Goal: Task Accomplishment & Management: Manage account settings

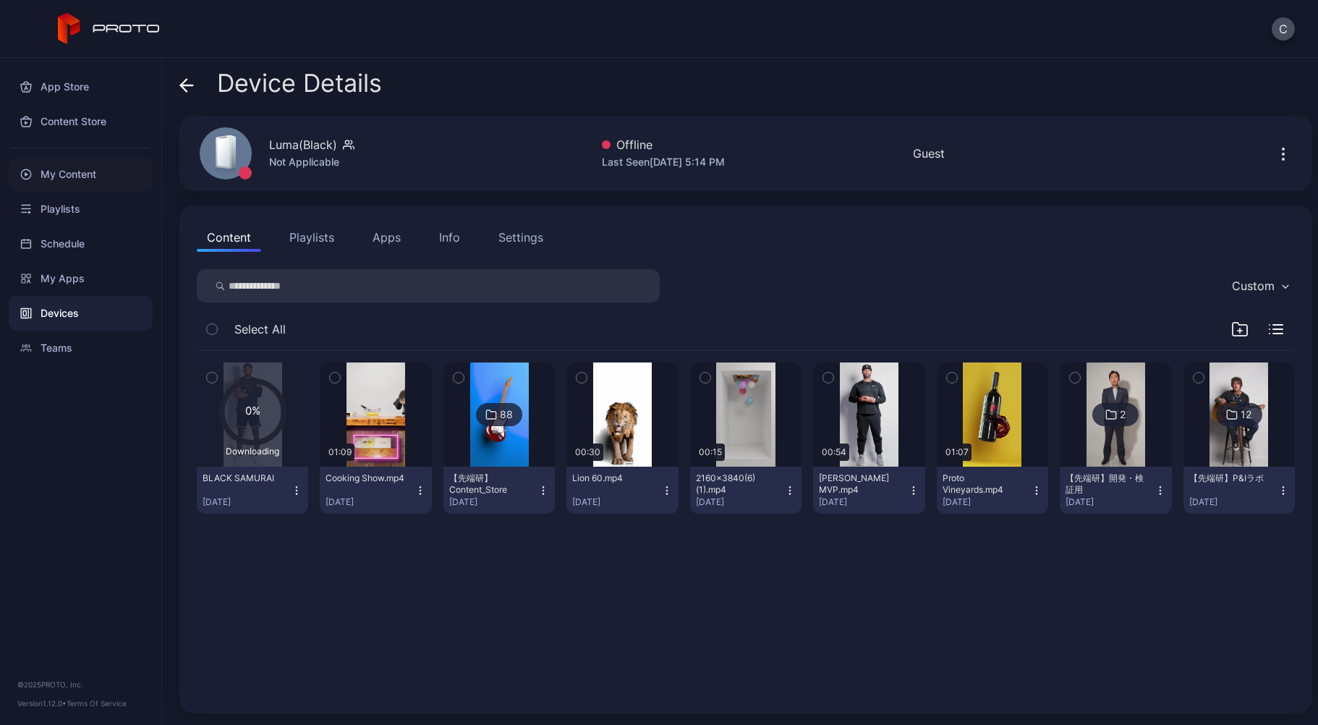
click at [99, 172] on div "My Content" at bounding box center [81, 174] width 144 height 35
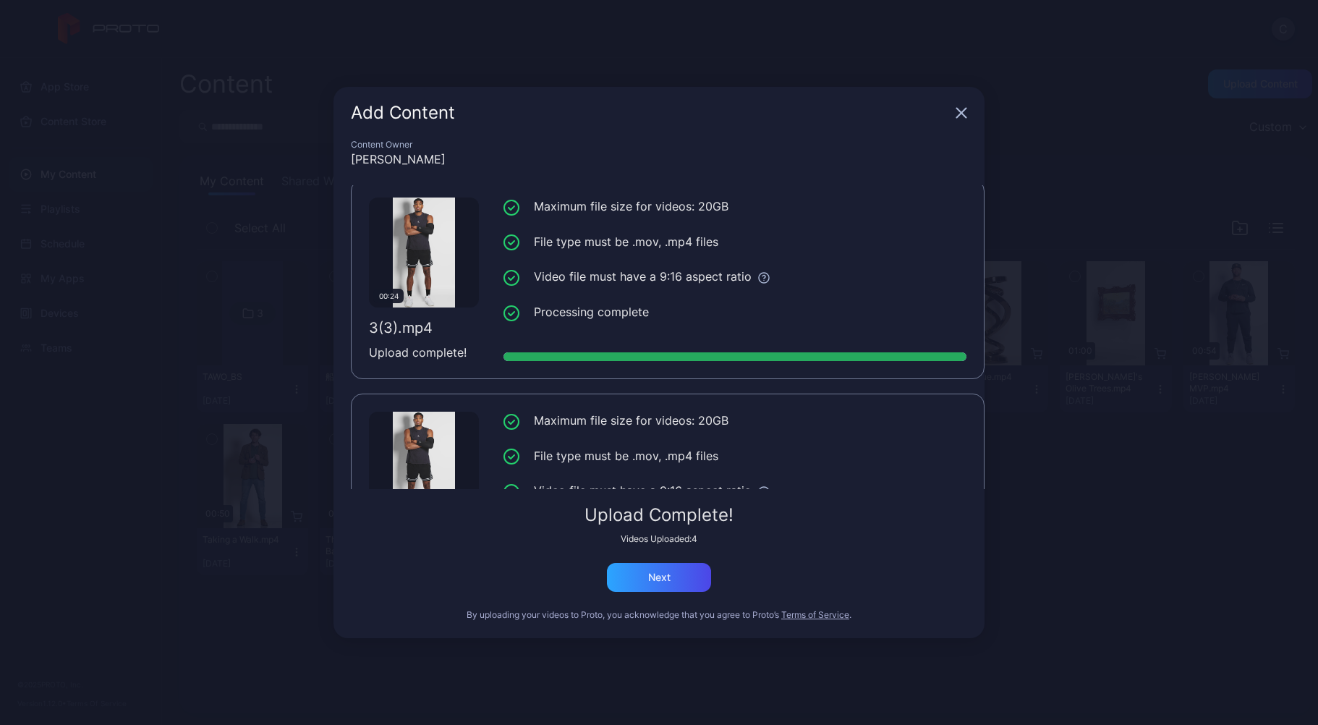
scroll to position [538, 0]
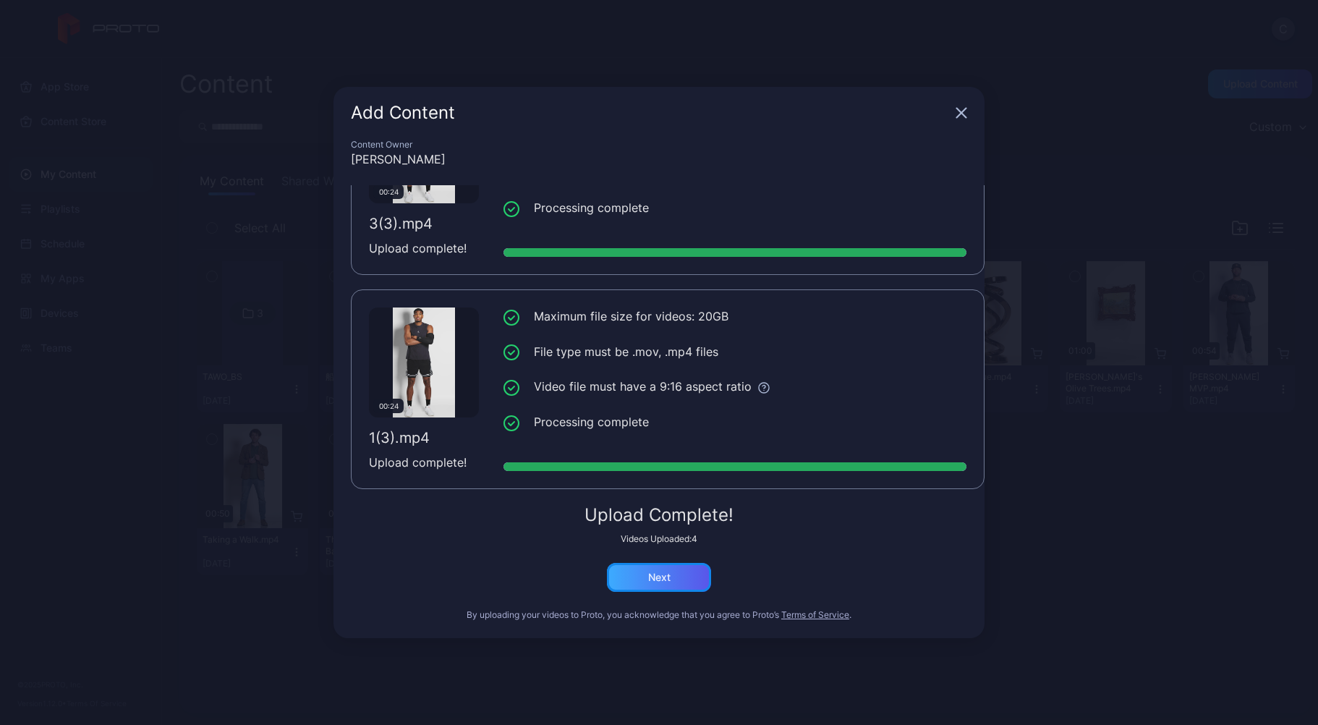
click at [695, 585] on div "Next" at bounding box center [659, 577] width 104 height 29
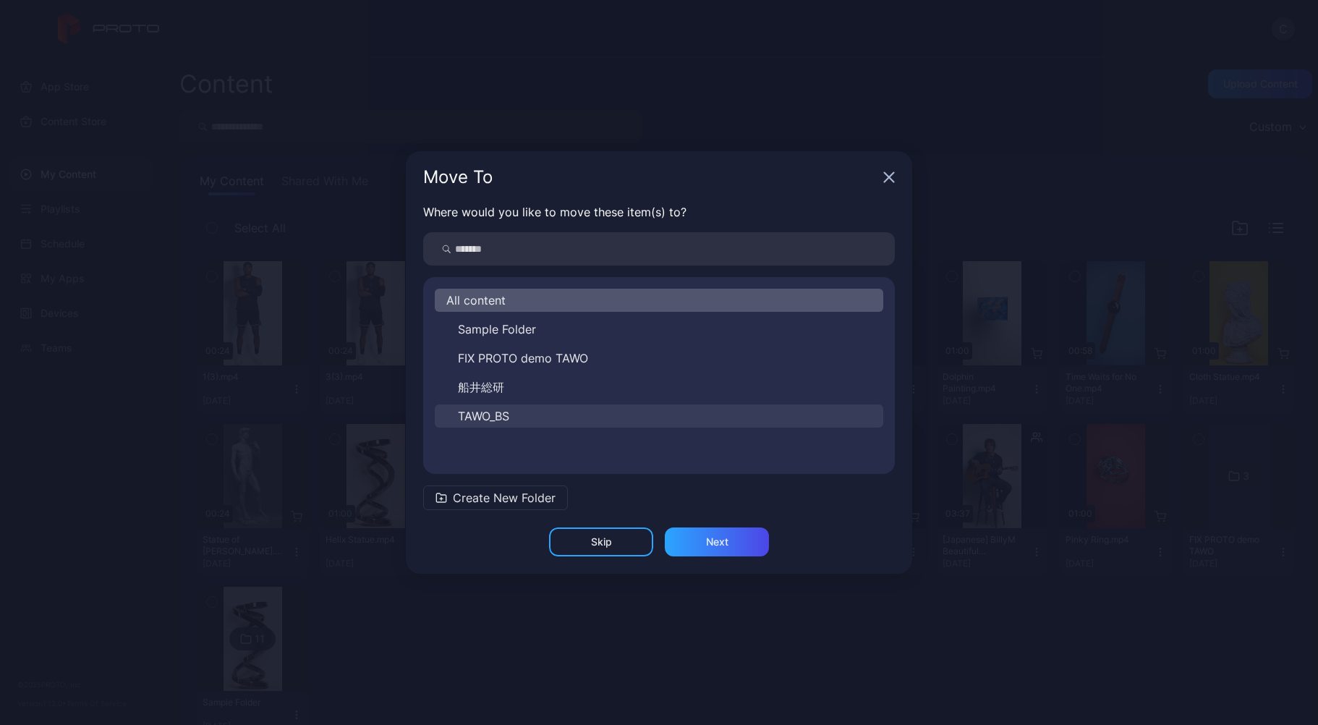
click at [499, 423] on span "TAWO_BS" at bounding box center [483, 415] width 51 height 17
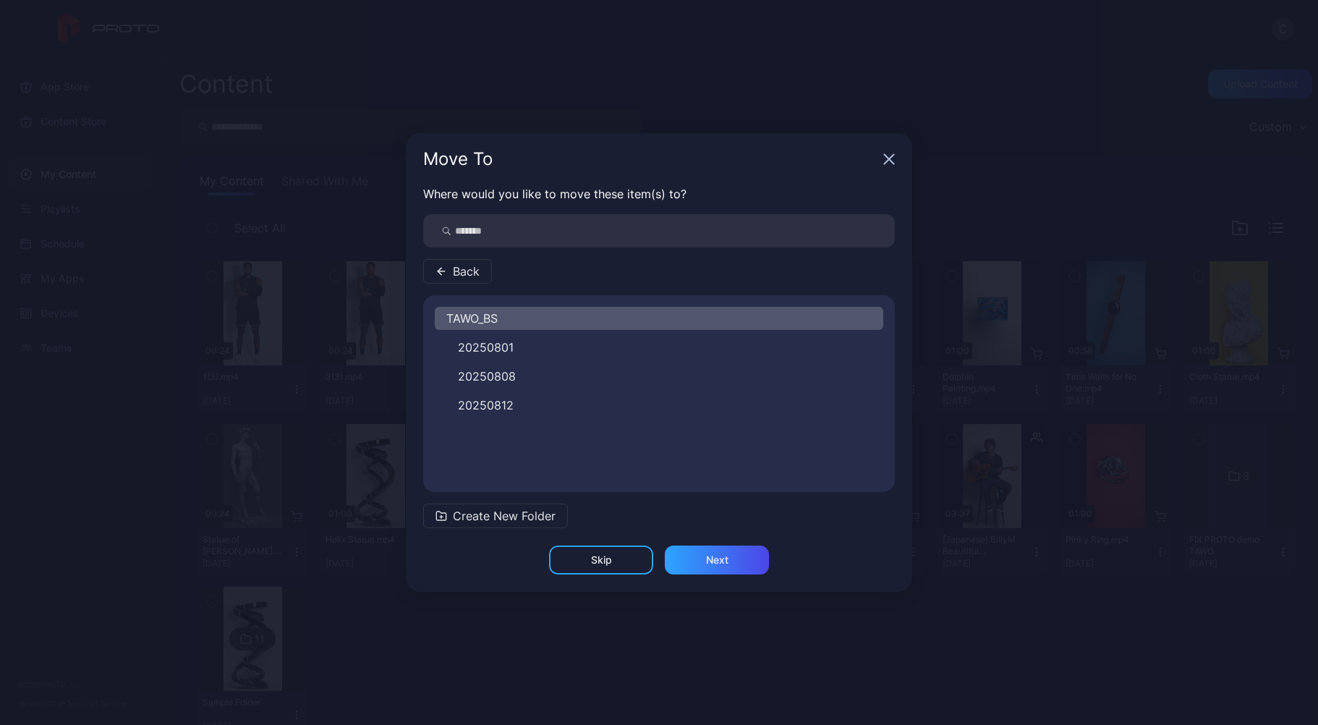
click at [478, 524] on span "Create New Folder" at bounding box center [504, 515] width 103 height 17
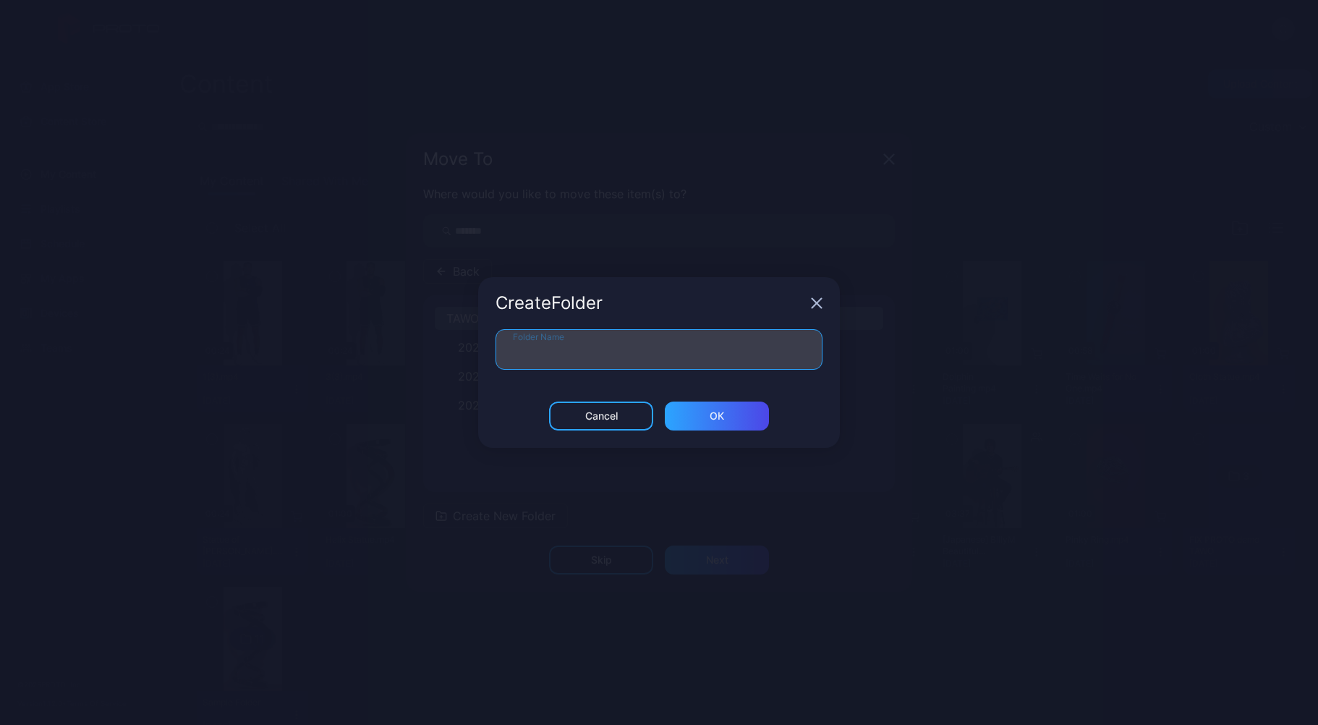
click at [584, 364] on input "Folder Name" at bounding box center [659, 349] width 327 height 41
type input "********"
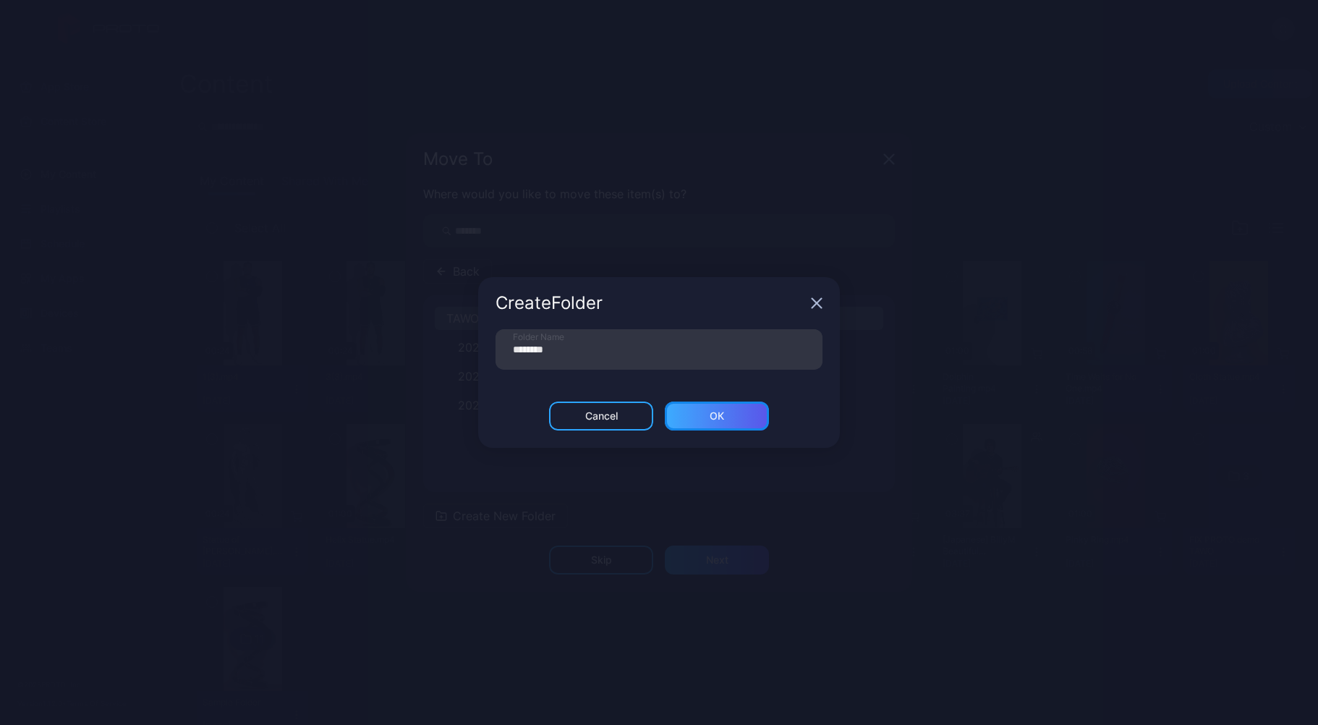
click at [744, 418] on div "ОК" at bounding box center [717, 416] width 104 height 29
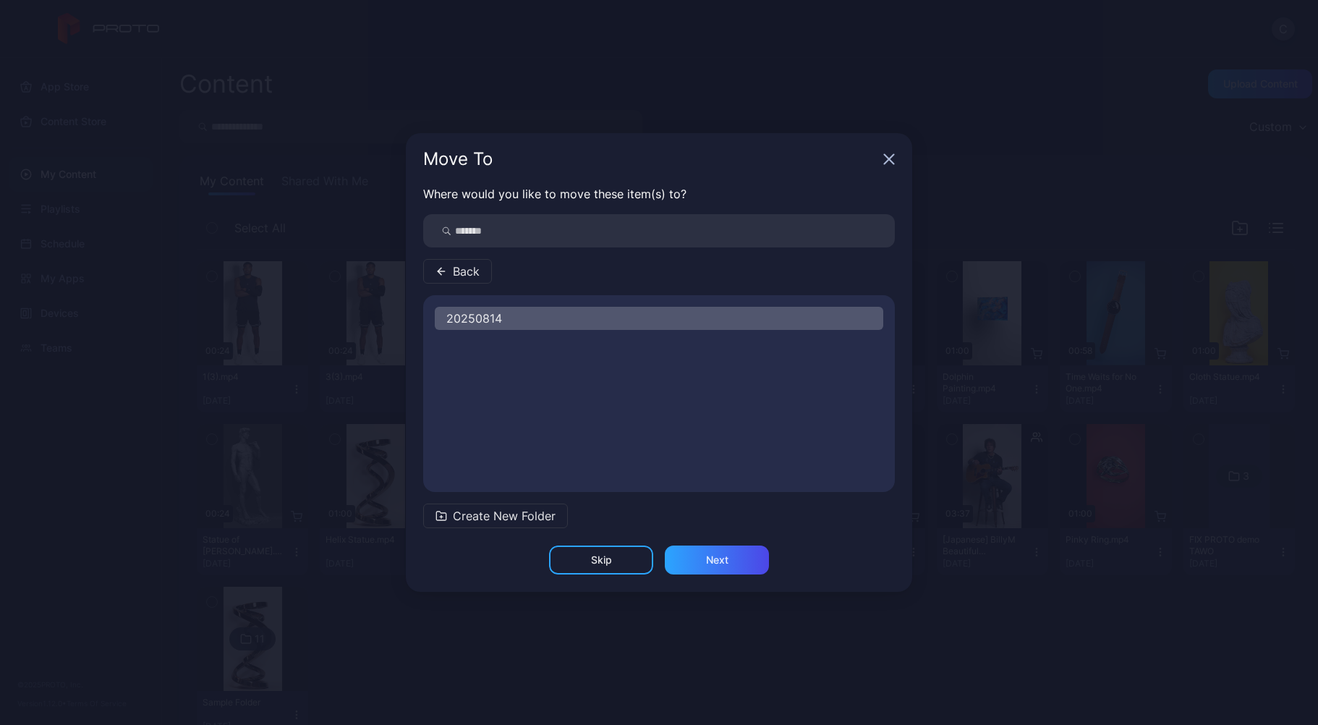
click at [501, 314] on span "20250814" at bounding box center [474, 318] width 56 height 17
click at [710, 551] on div "Next" at bounding box center [717, 560] width 104 height 29
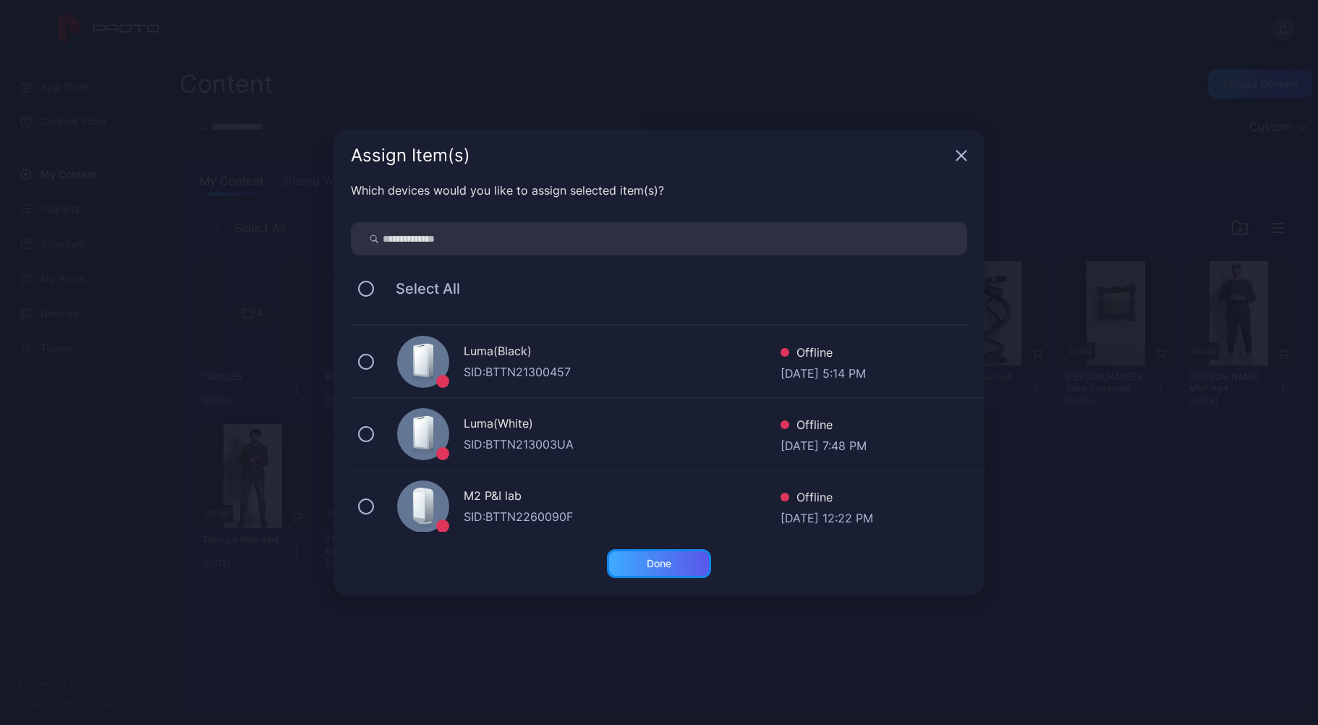
click at [695, 559] on div "Done" at bounding box center [659, 563] width 104 height 29
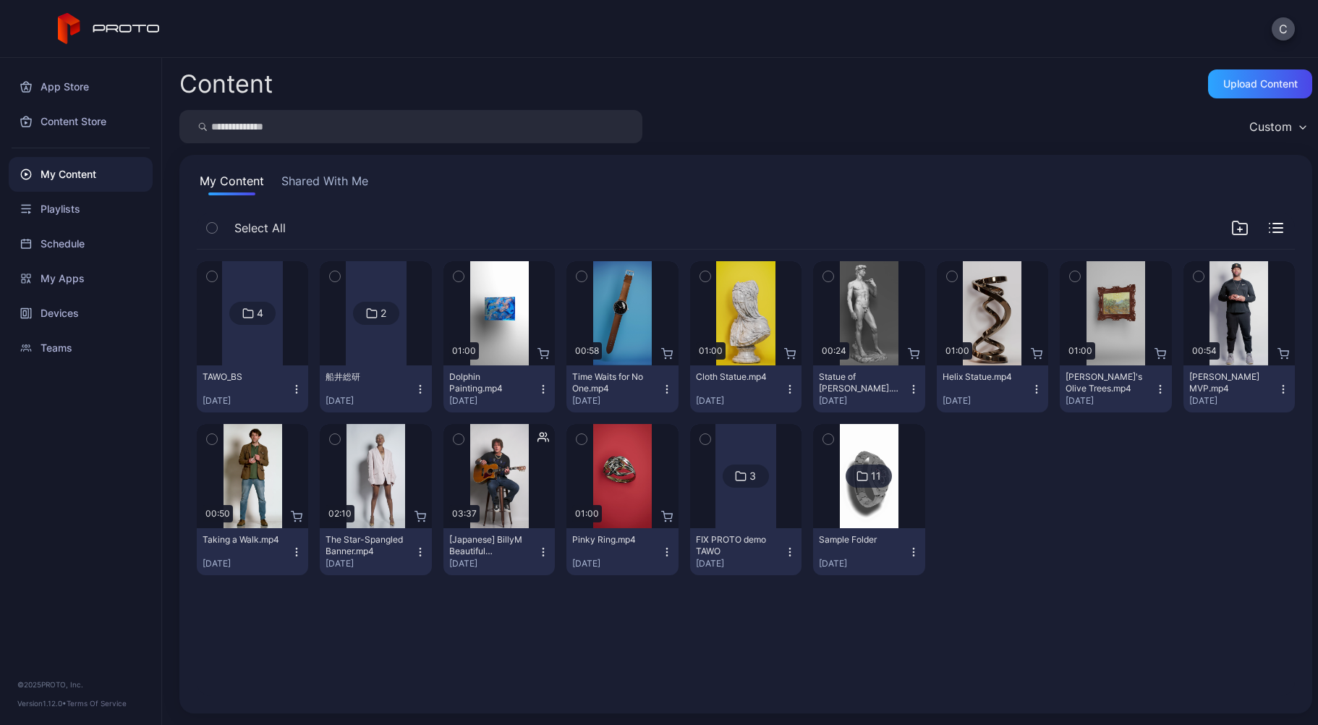
click at [297, 344] on div at bounding box center [252, 313] width 104 height 104
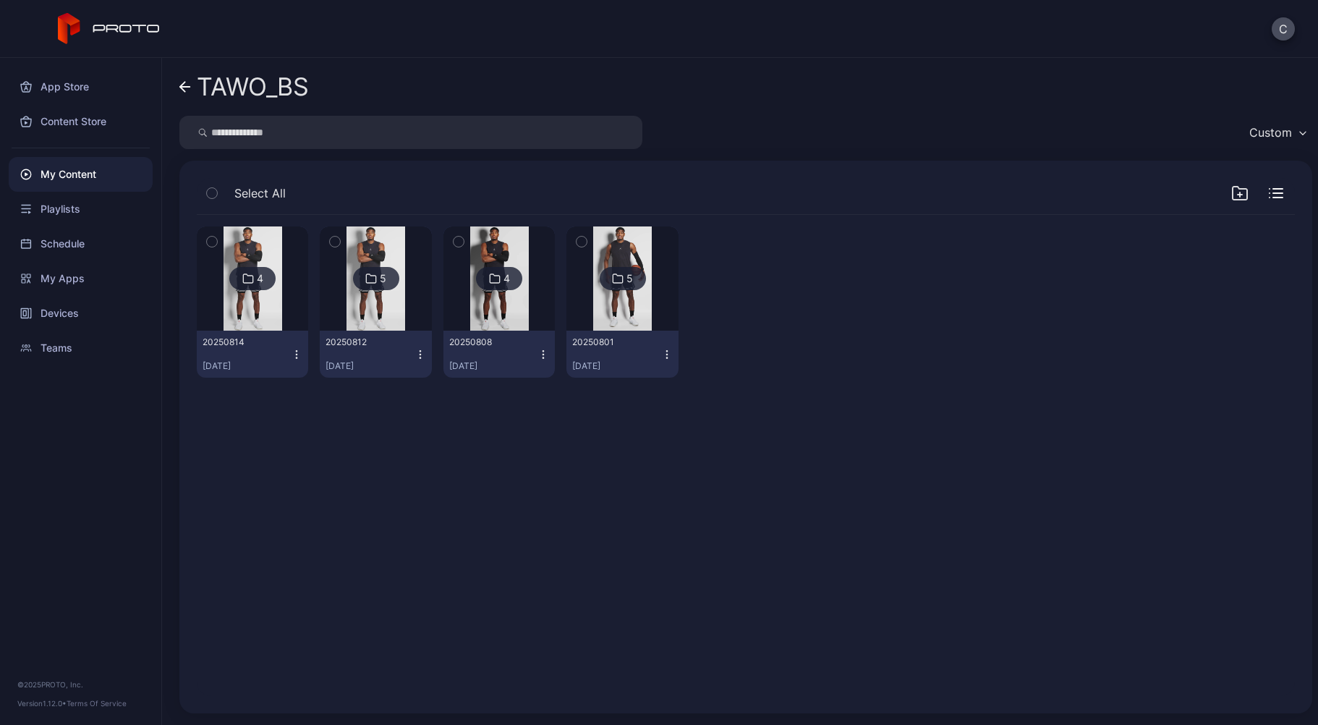
click at [292, 355] on icon "button" at bounding box center [297, 355] width 12 height 12
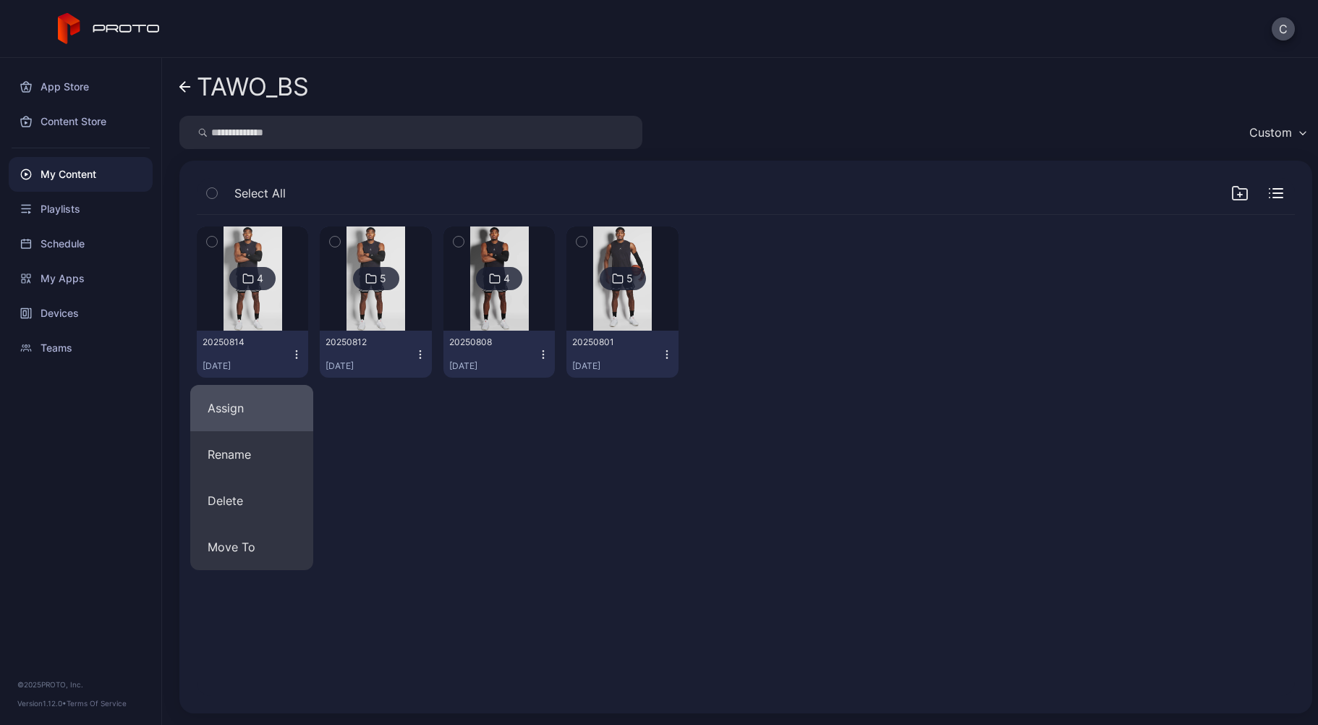
click at [272, 416] on button "Assign" at bounding box center [251, 408] width 123 height 46
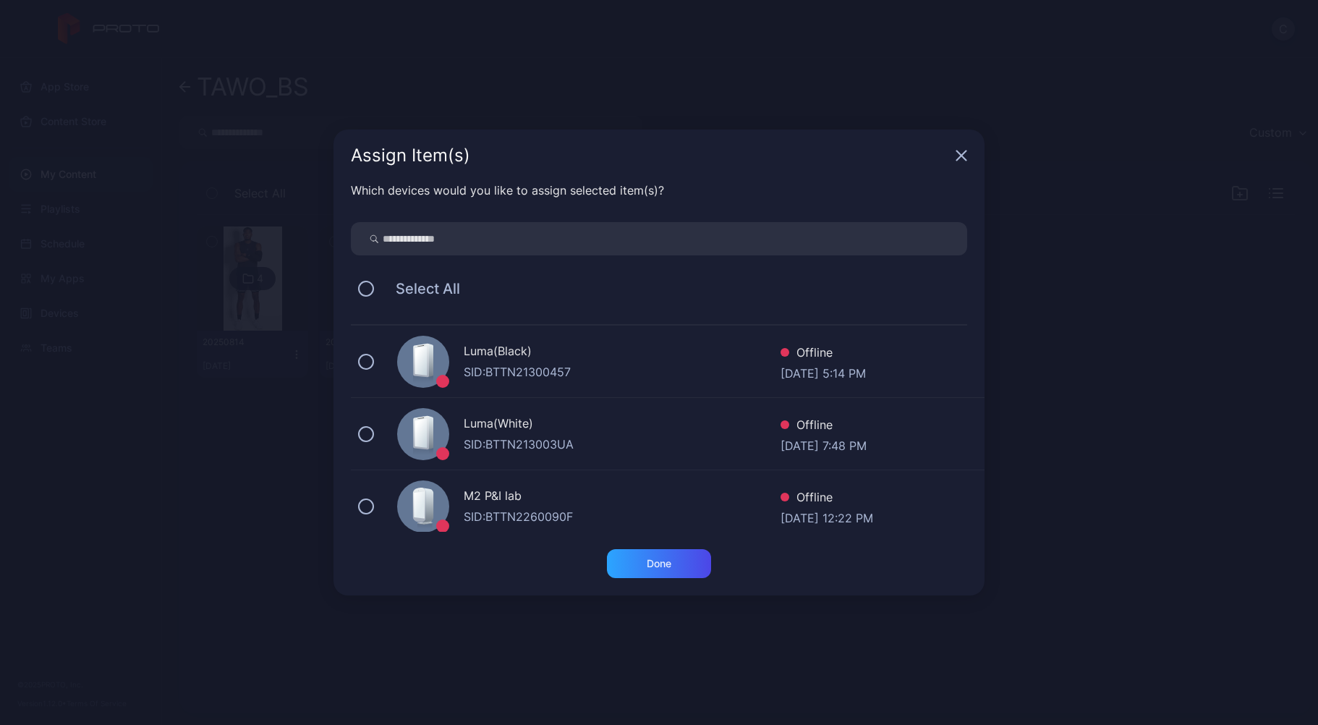
click at [392, 372] on div "Luma(Black) SID: BTTN21300457 Offline [DATE] 5:14 PM" at bounding box center [668, 362] width 634 height 72
click at [638, 558] on div "Done" at bounding box center [659, 563] width 104 height 29
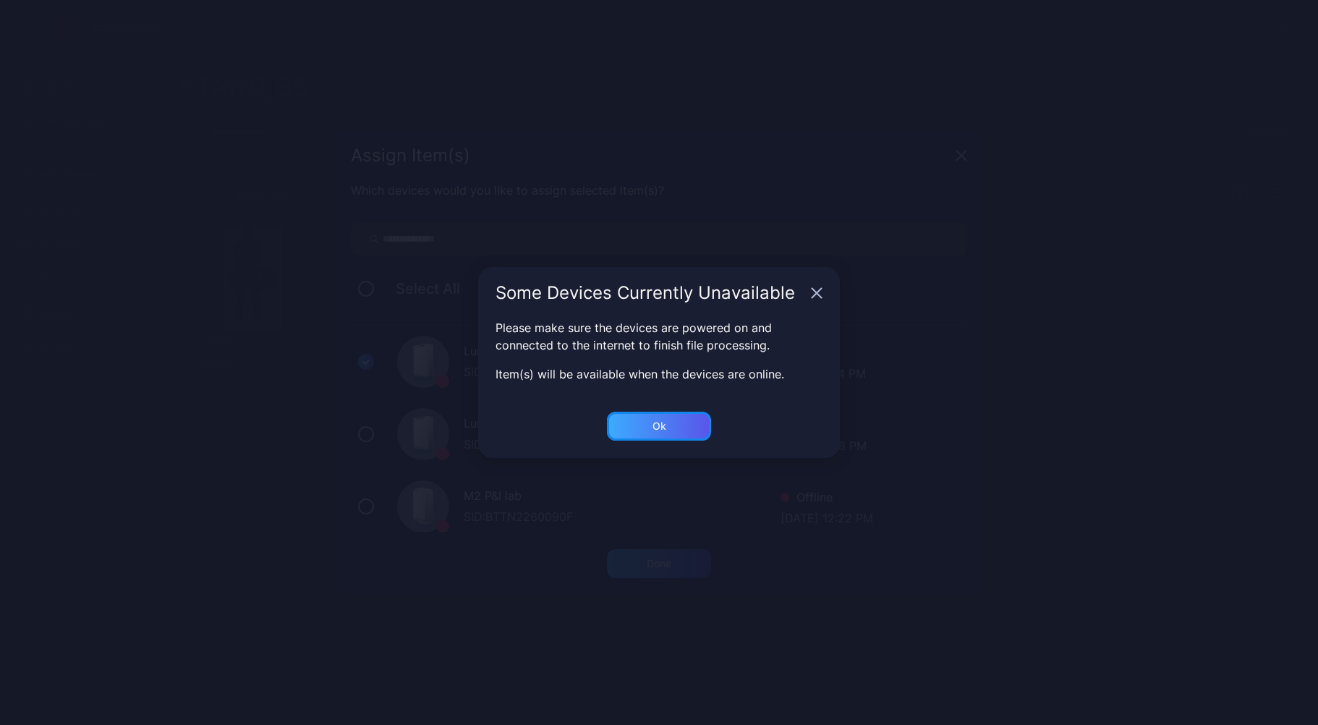
click at [660, 549] on div "Ok" at bounding box center [659, 563] width 104 height 29
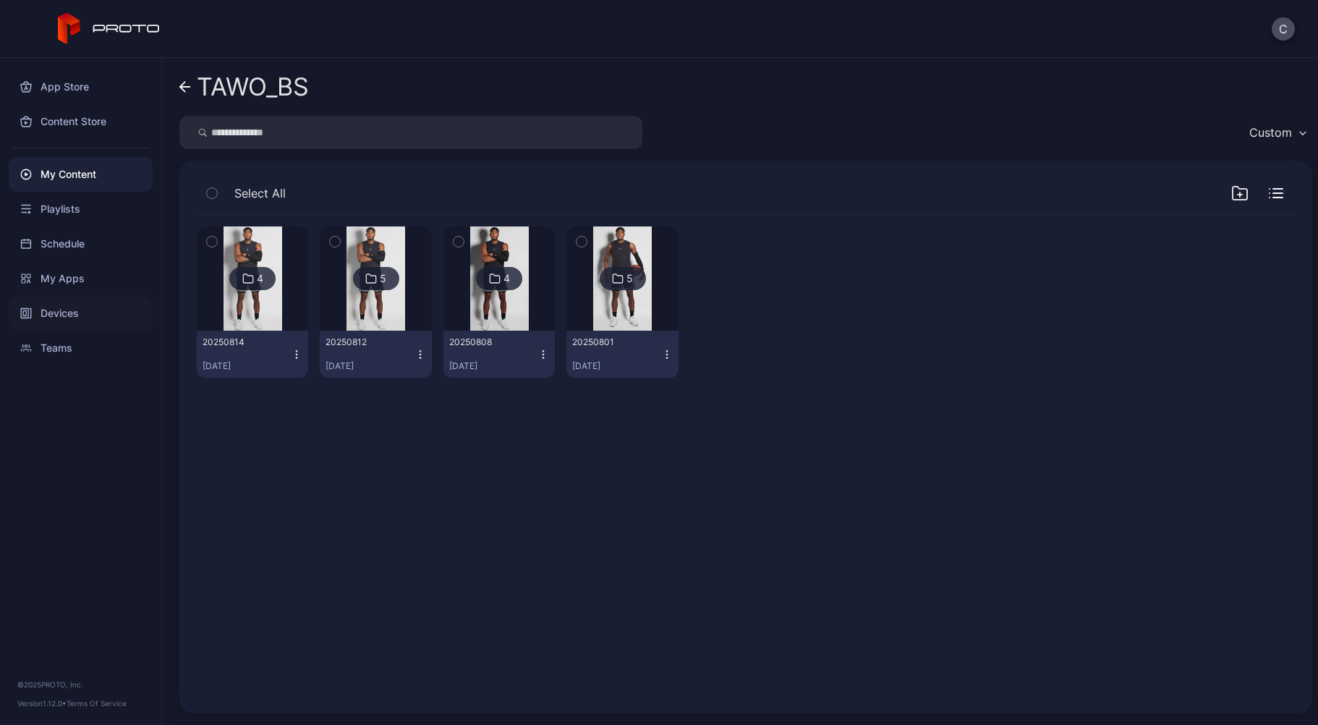
click at [93, 302] on div "Devices" at bounding box center [81, 313] width 144 height 35
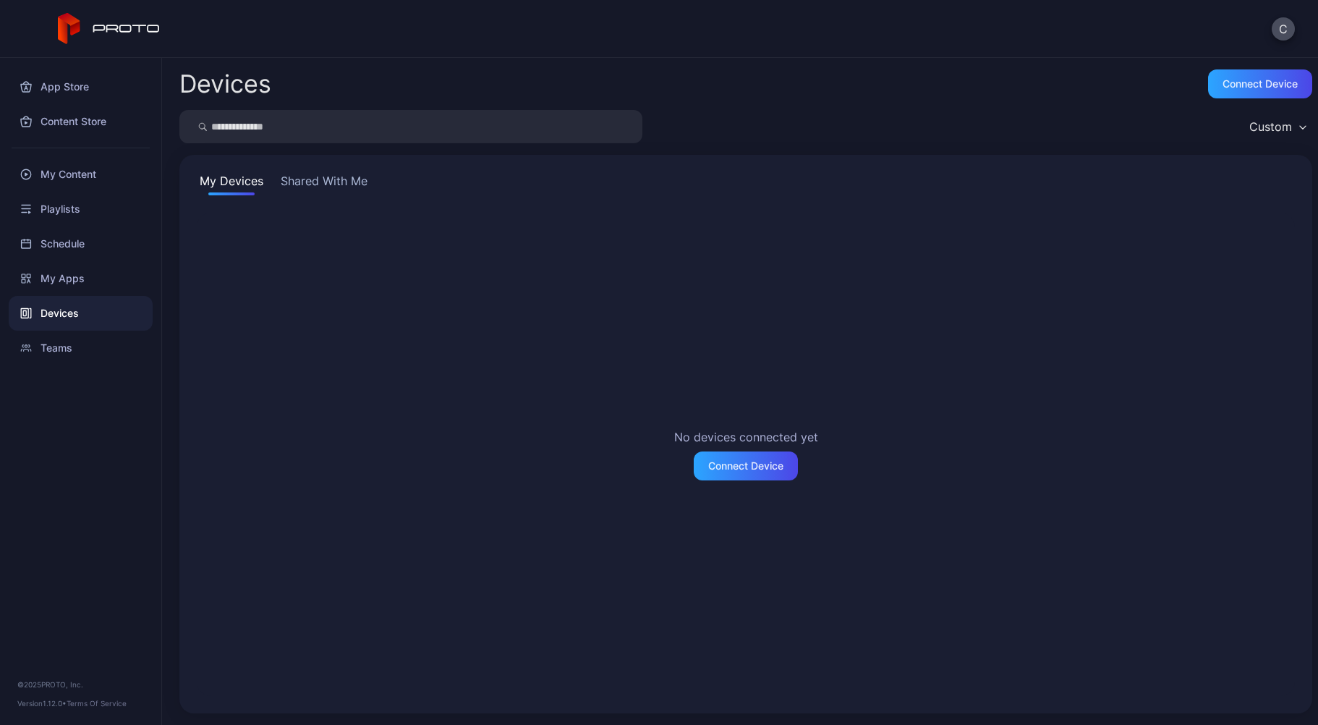
click at [329, 190] on button "Shared With Me" at bounding box center [324, 183] width 93 height 23
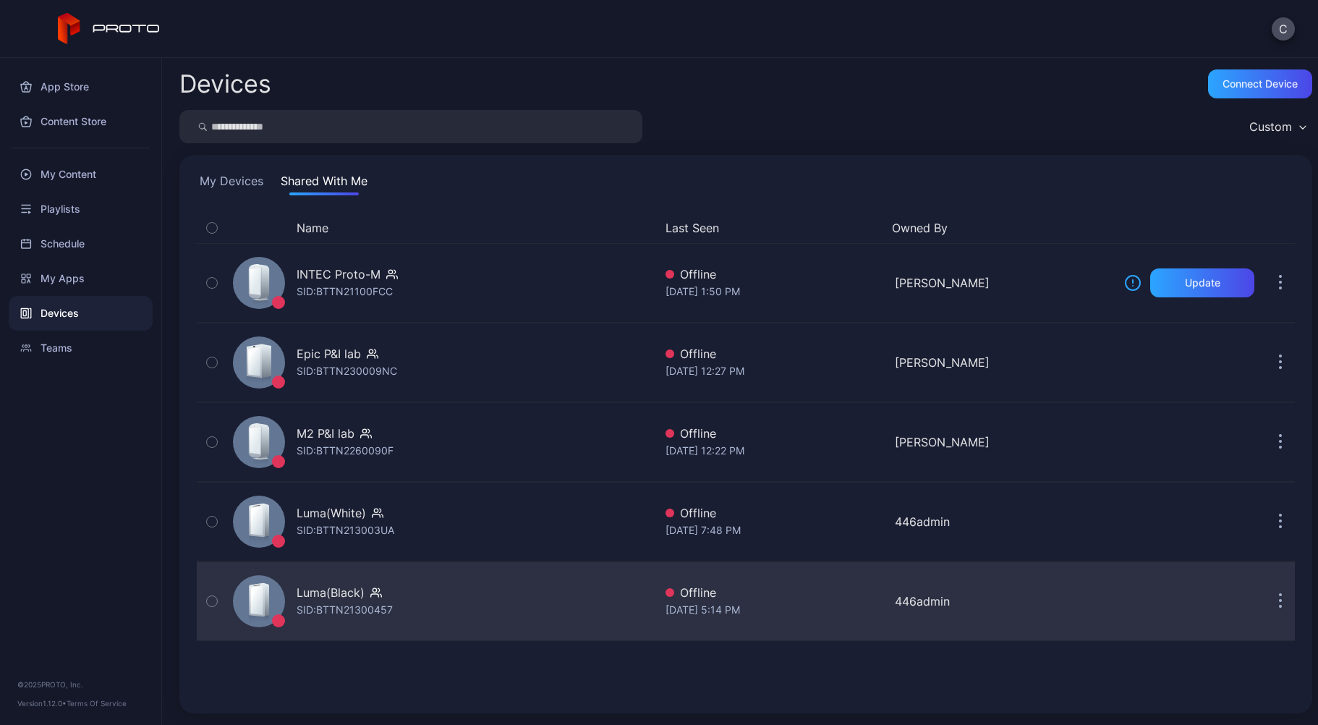
click at [397, 585] on div "Luma(Black) SID: BTTN21300457" at bounding box center [440, 601] width 427 height 72
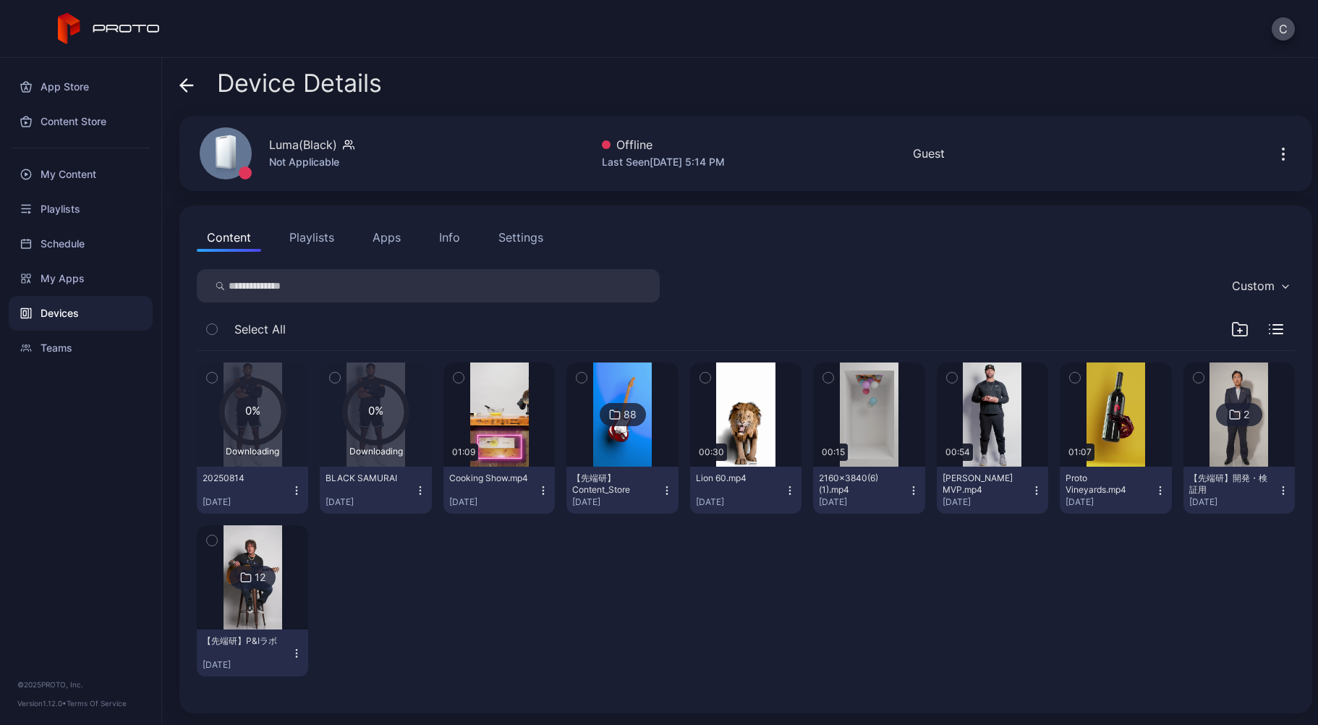
click at [291, 489] on icon "button" at bounding box center [297, 491] width 12 height 12
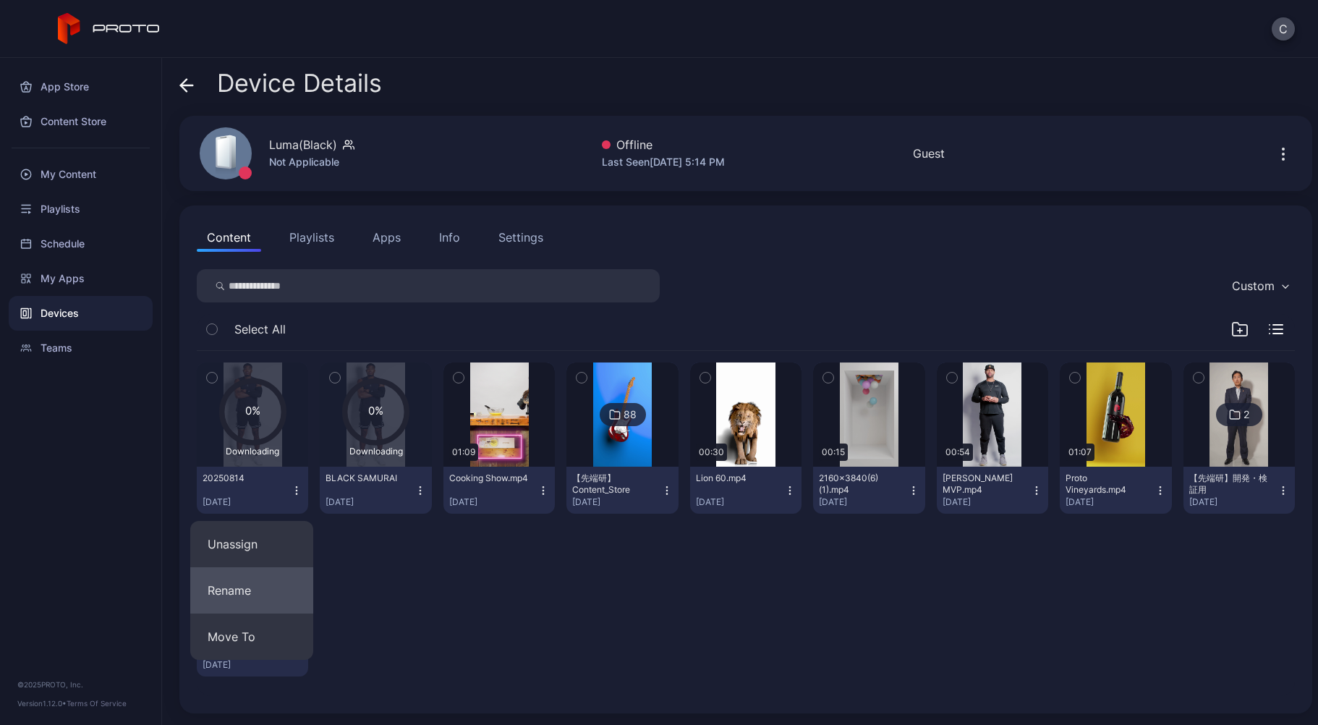
click at [255, 586] on button "Rename" at bounding box center [251, 590] width 123 height 46
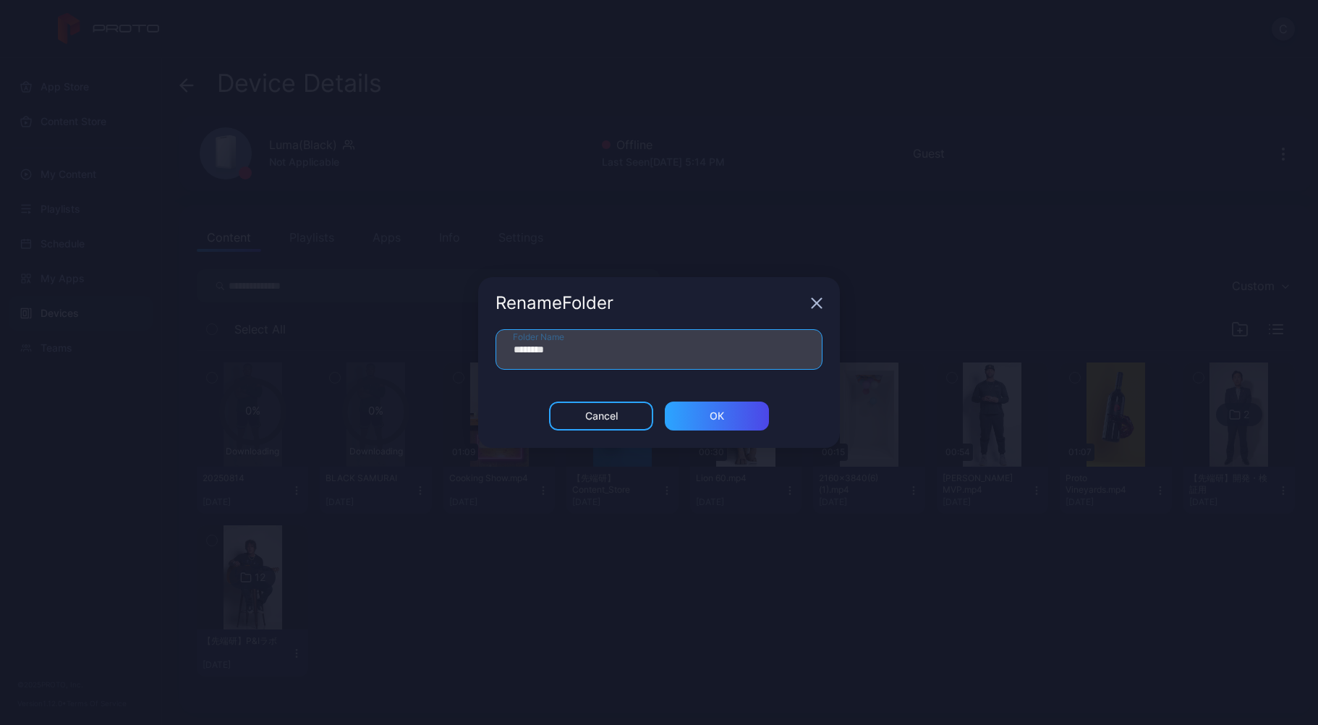
click at [598, 359] on input "********" at bounding box center [659, 349] width 327 height 41
type input "**********"
drag, startPoint x: 714, startPoint y: 410, endPoint x: 648, endPoint y: 450, distance: 77.3
click at [714, 410] on div "ОК" at bounding box center [717, 416] width 14 height 12
